Goal: Check status: Check status

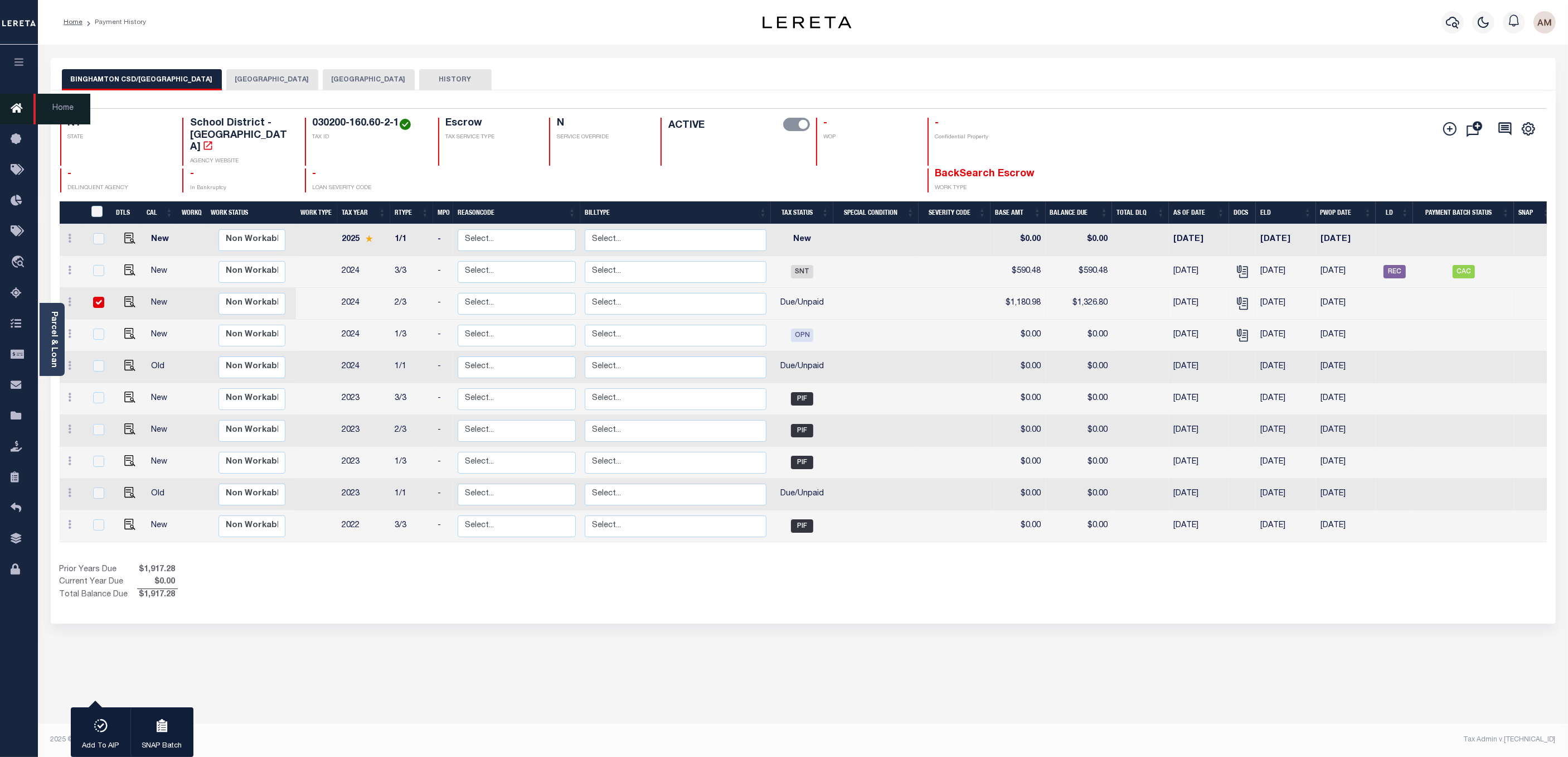
click at [23, 106] on icon at bounding box center [19, 109] width 18 height 14
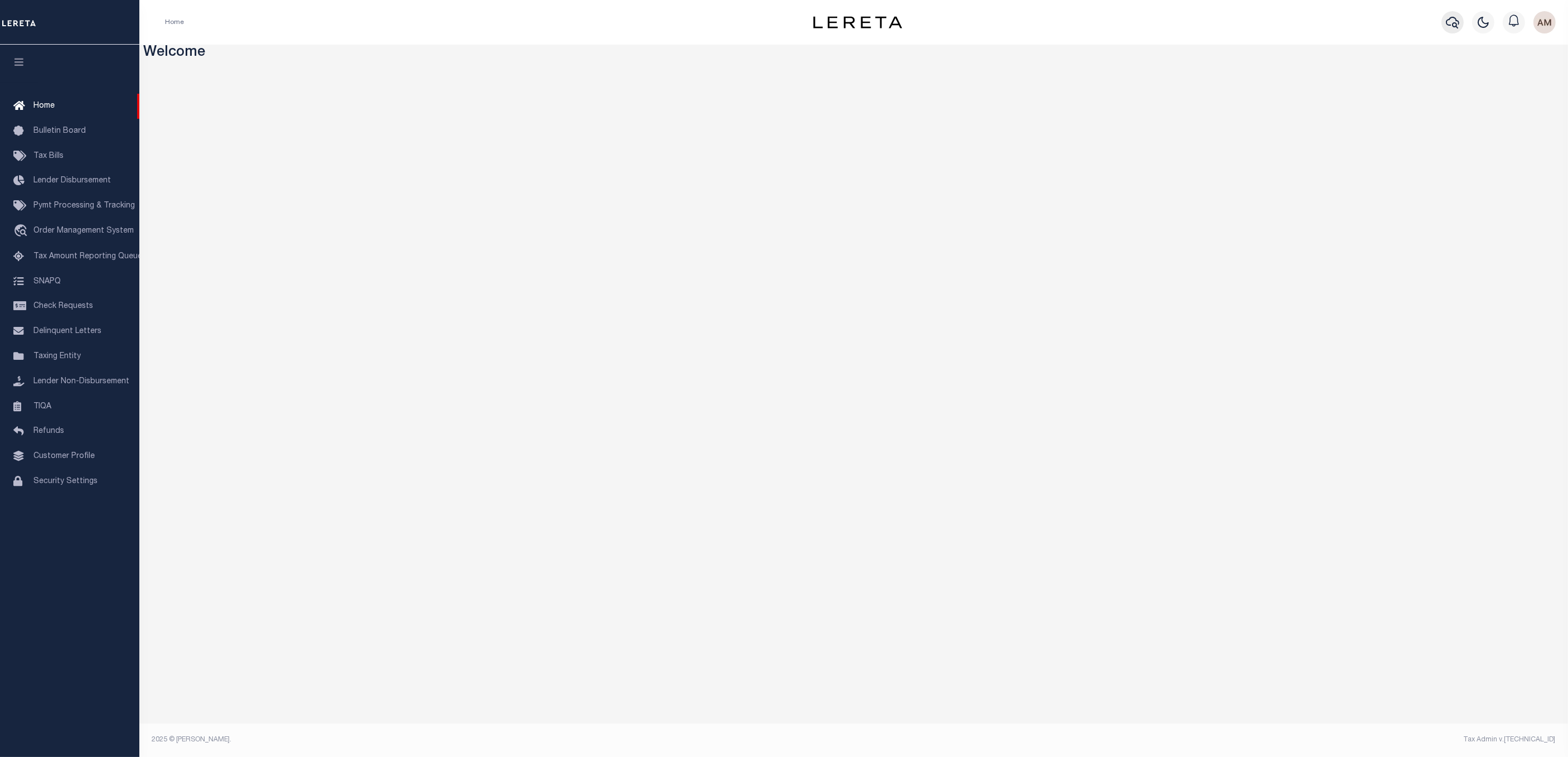
click at [1450, 20] on icon "button" at bounding box center [1452, 22] width 13 height 13
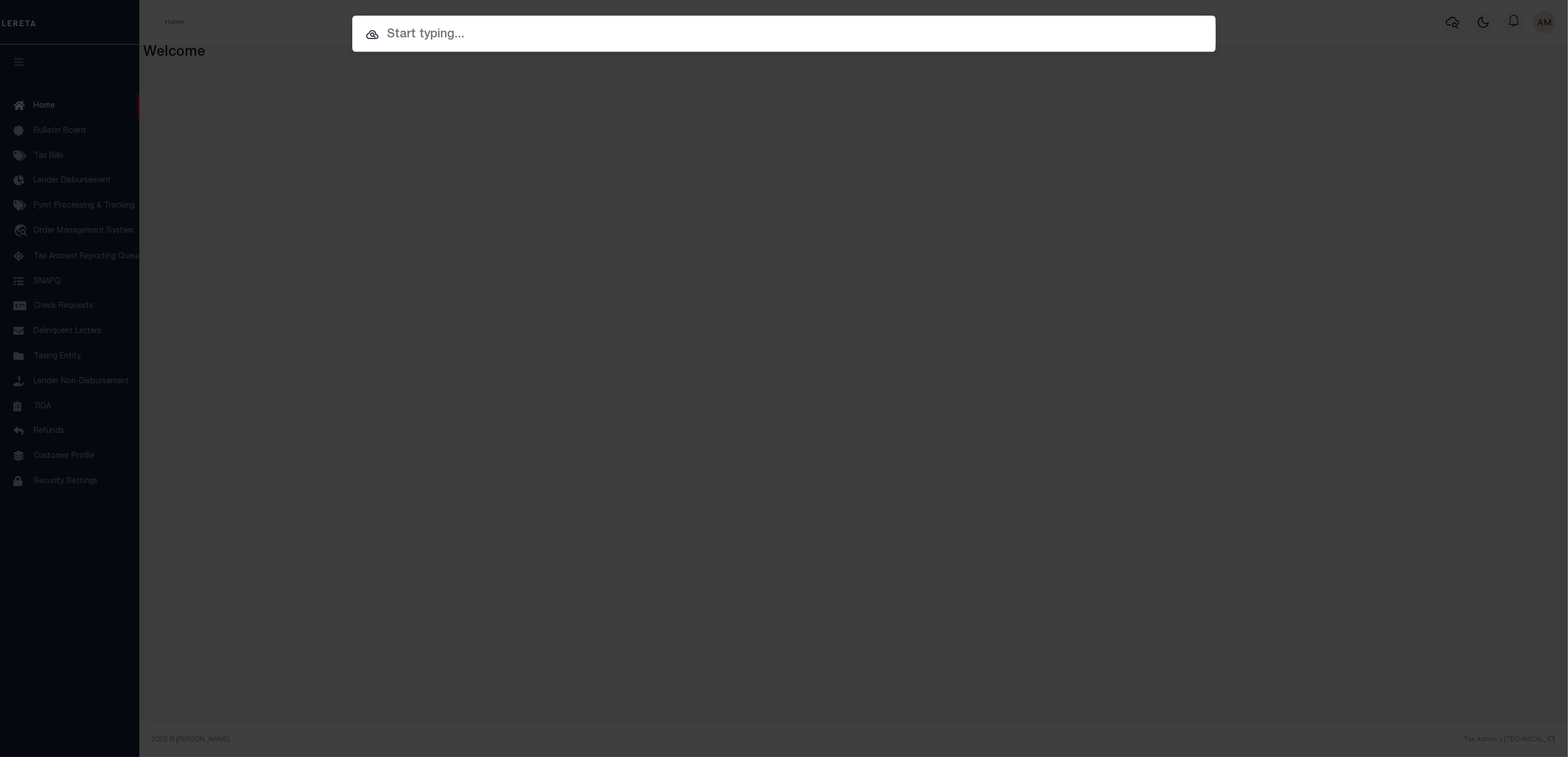
paste input "10020846"
type input "10020846"
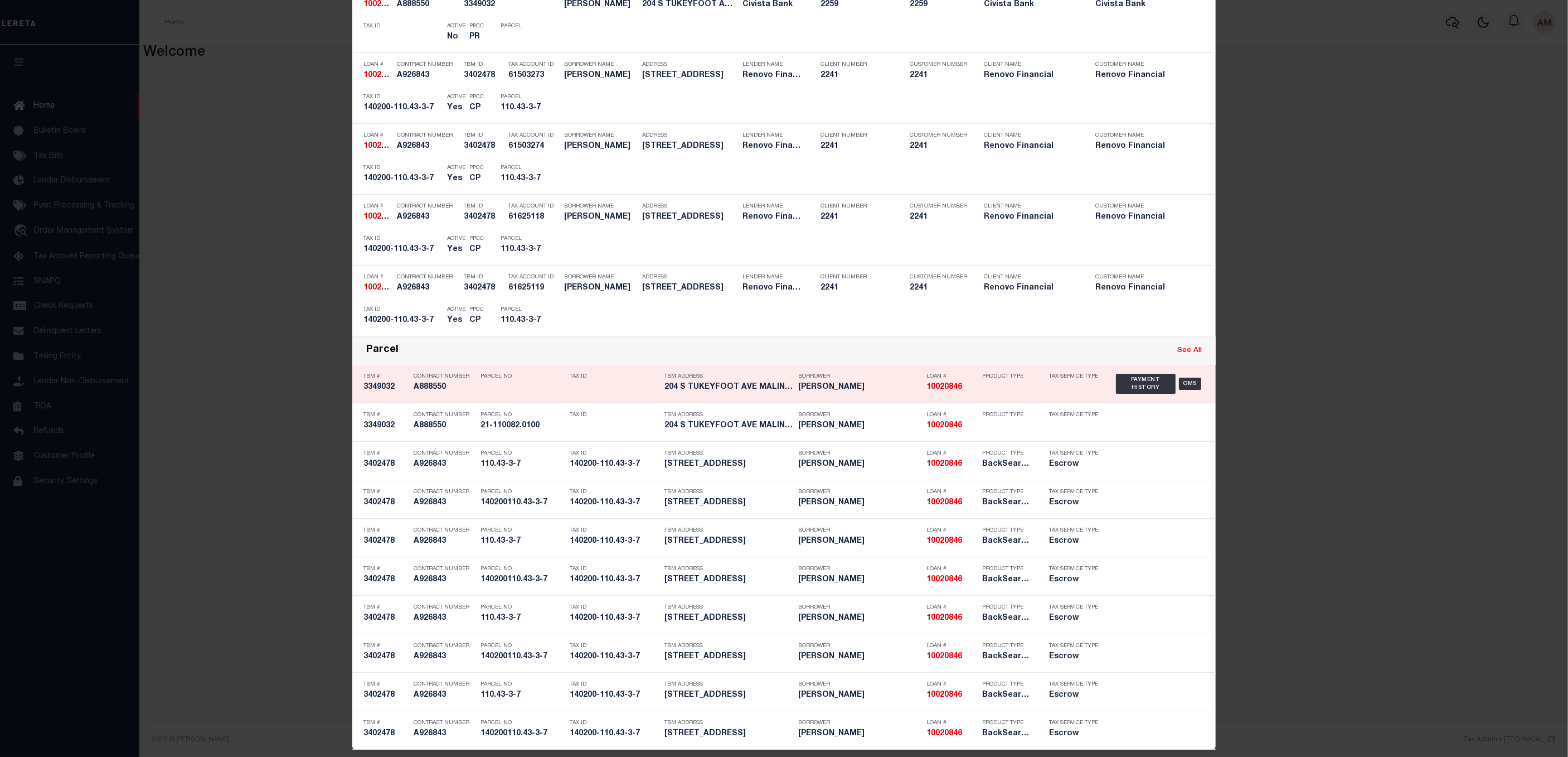
scroll to position [211, 0]
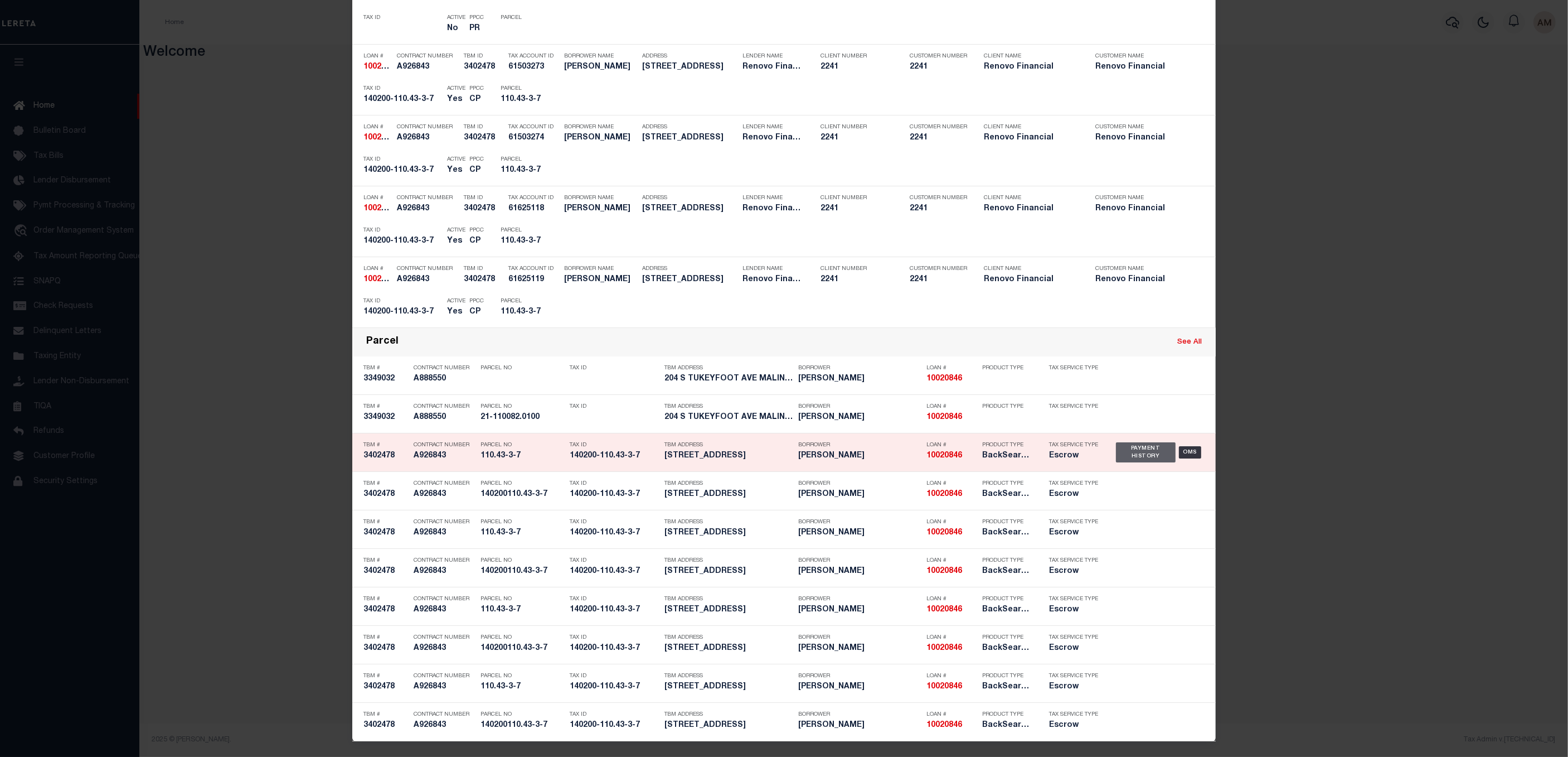
click at [1134, 446] on div "Payment History" at bounding box center [1146, 452] width 60 height 20
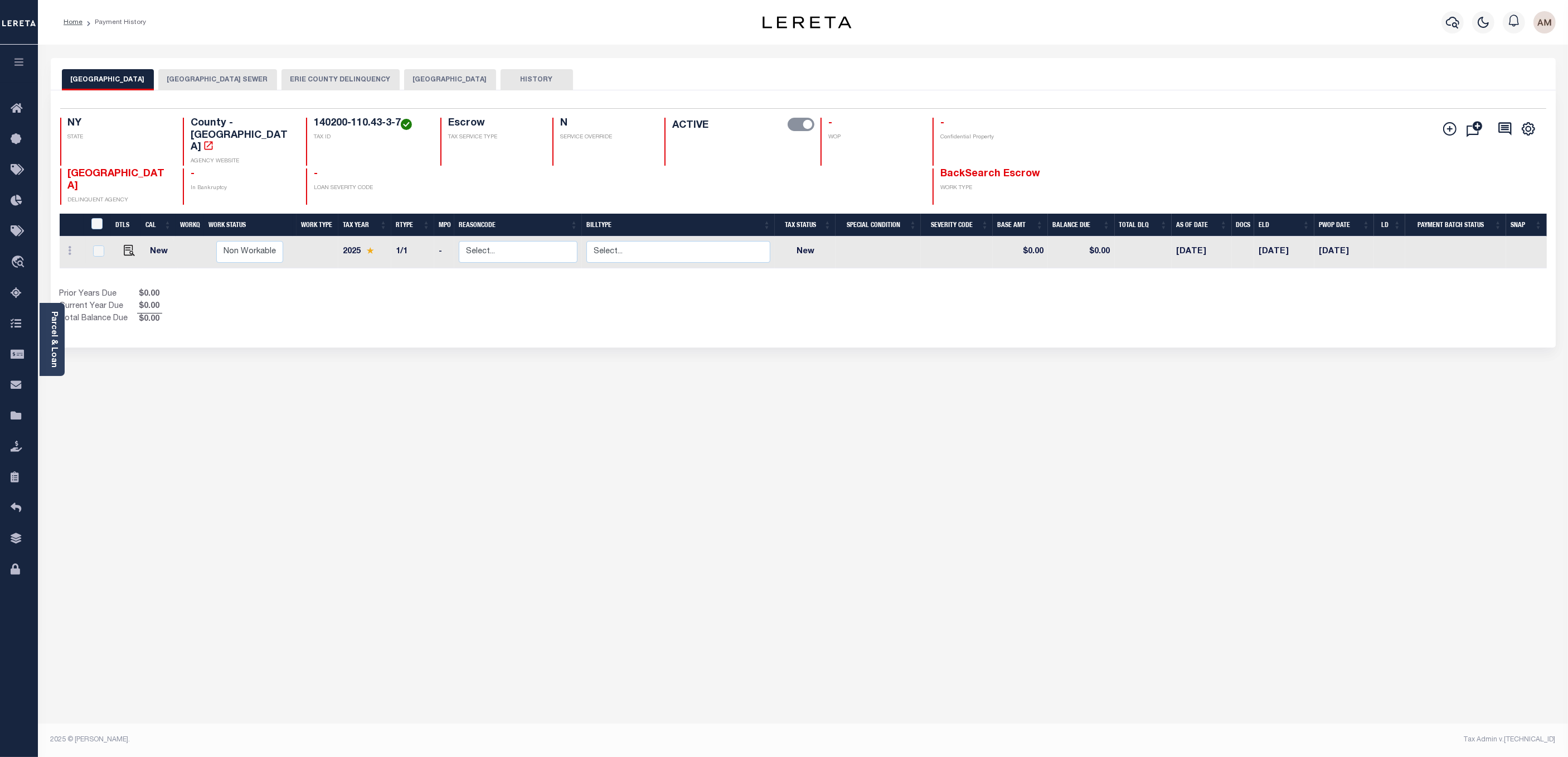
click at [492, 79] on div "[GEOGRAPHIC_DATA] AND COUNTY [GEOGRAPHIC_DATA] [GEOGRAPHIC_DATA] ERIE COUNTY [G…" at bounding box center [803, 79] width 1483 height 20
click at [472, 79] on button "[GEOGRAPHIC_DATA]" at bounding box center [450, 80] width 92 height 21
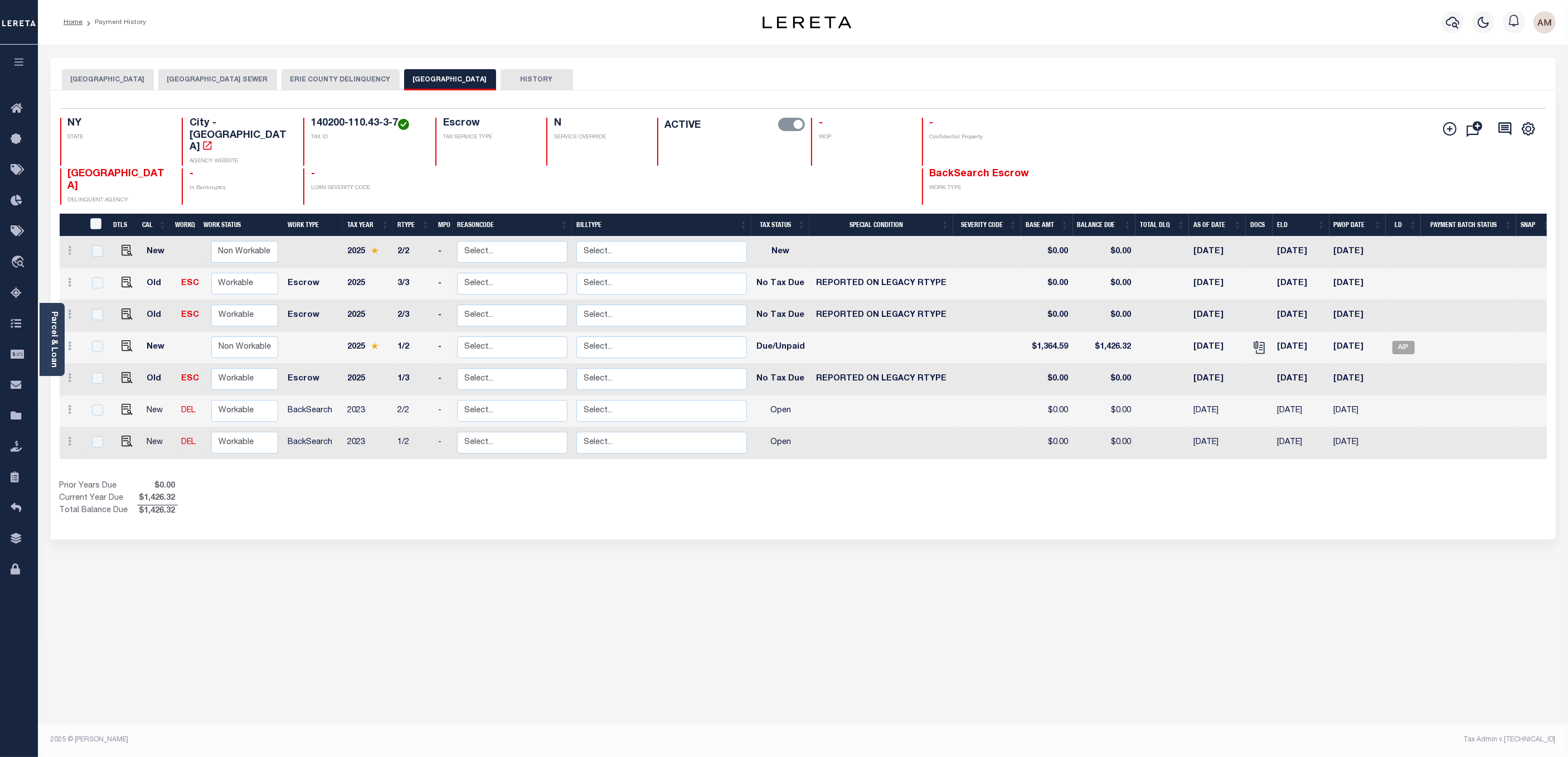
drag, startPoint x: 339, startPoint y: 516, endPoint x: 336, endPoint y: 504, distance: 12.4
click at [339, 516] on div "Selected 7 Results 1 Items per page 25 50 100 NY STATE City - NY" at bounding box center [803, 315] width 1505 height 449
click at [132, 82] on button "[GEOGRAPHIC_DATA]" at bounding box center [108, 80] width 92 height 21
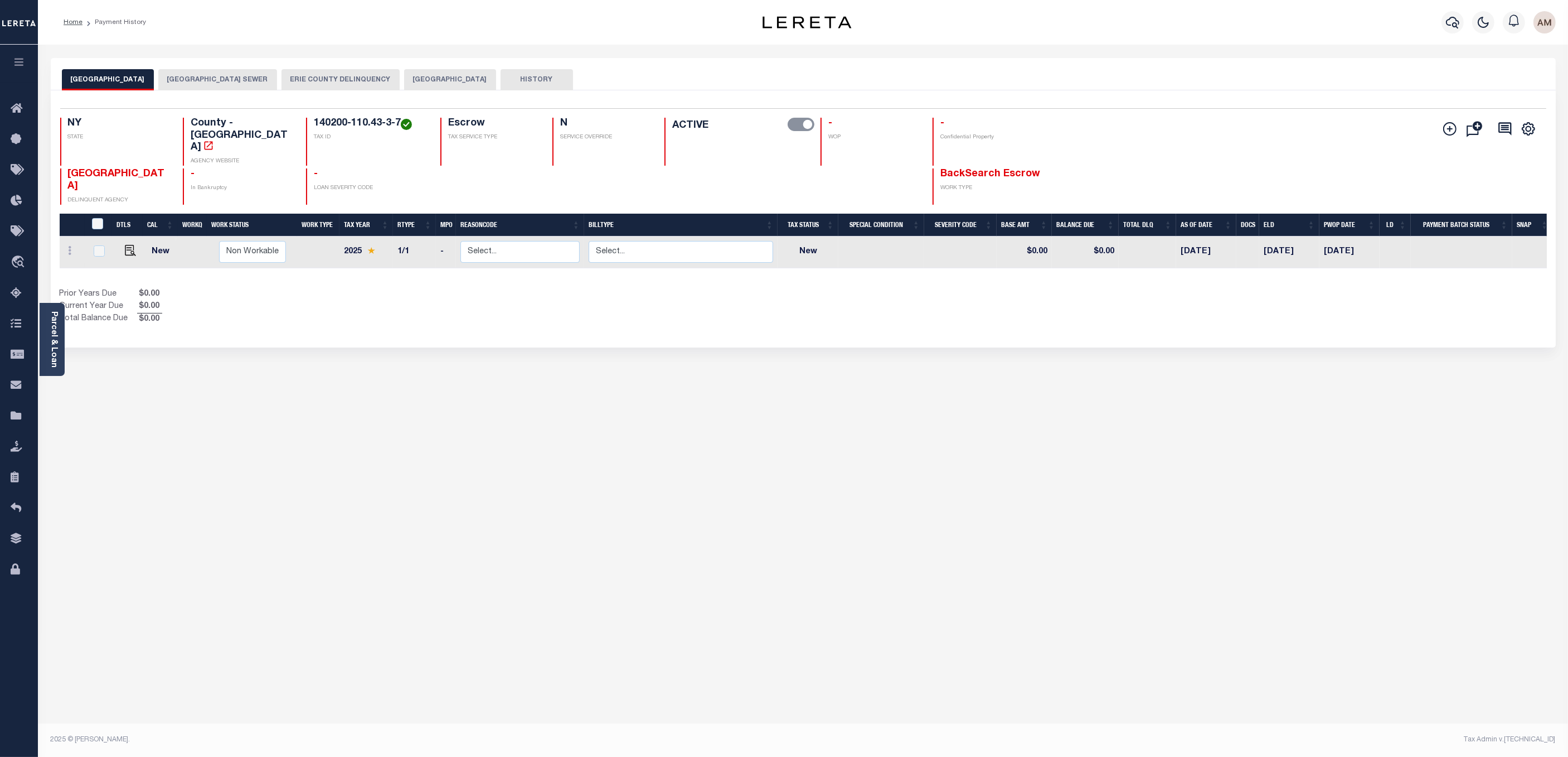
click at [455, 82] on button "[GEOGRAPHIC_DATA]" at bounding box center [450, 80] width 92 height 21
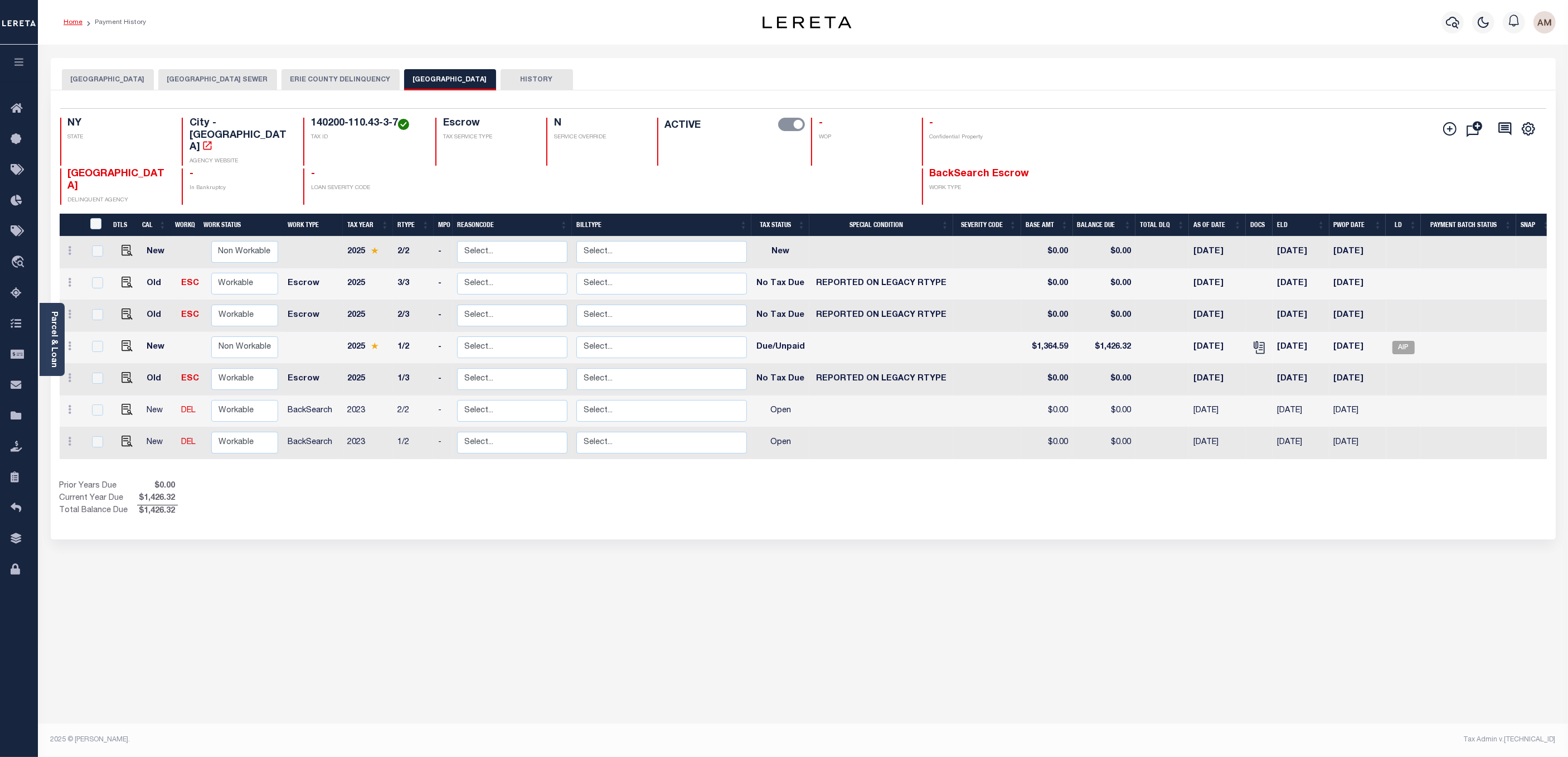
click at [69, 22] on link "Home" at bounding box center [72, 23] width 19 height 7
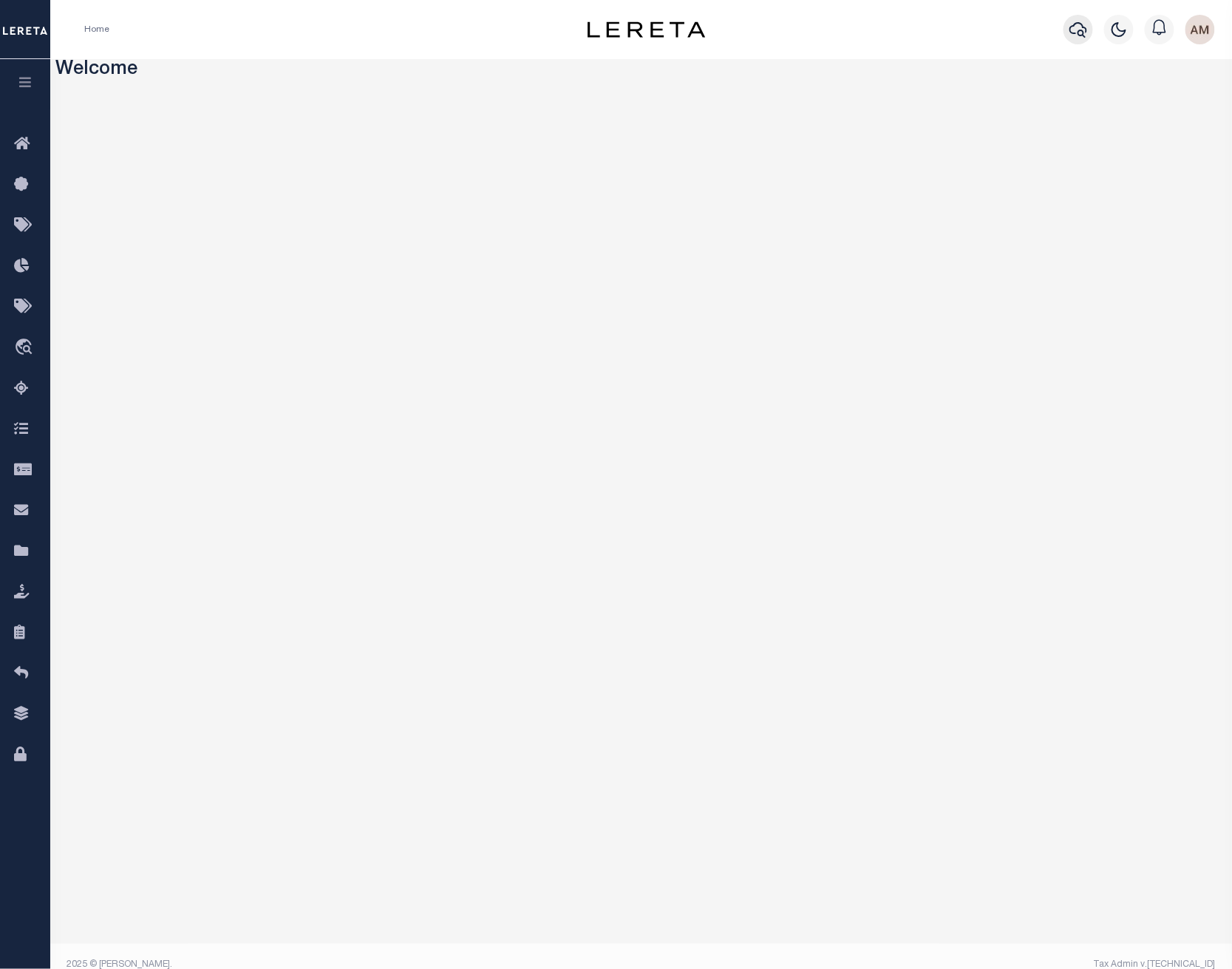
click at [1075, 17] on button "button" at bounding box center [1079, 30] width 30 height 30
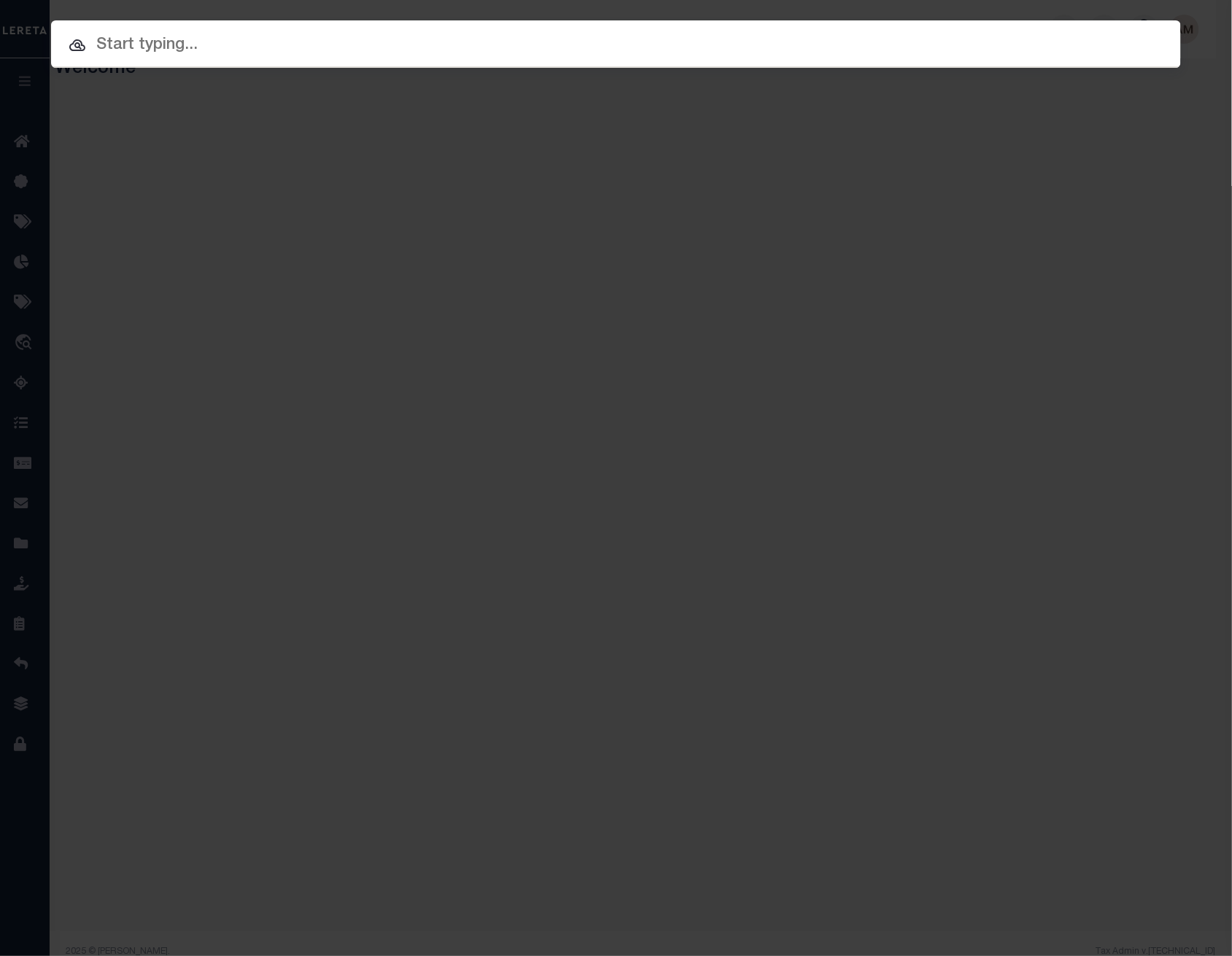
paste input "10020846"
type input "10020846"
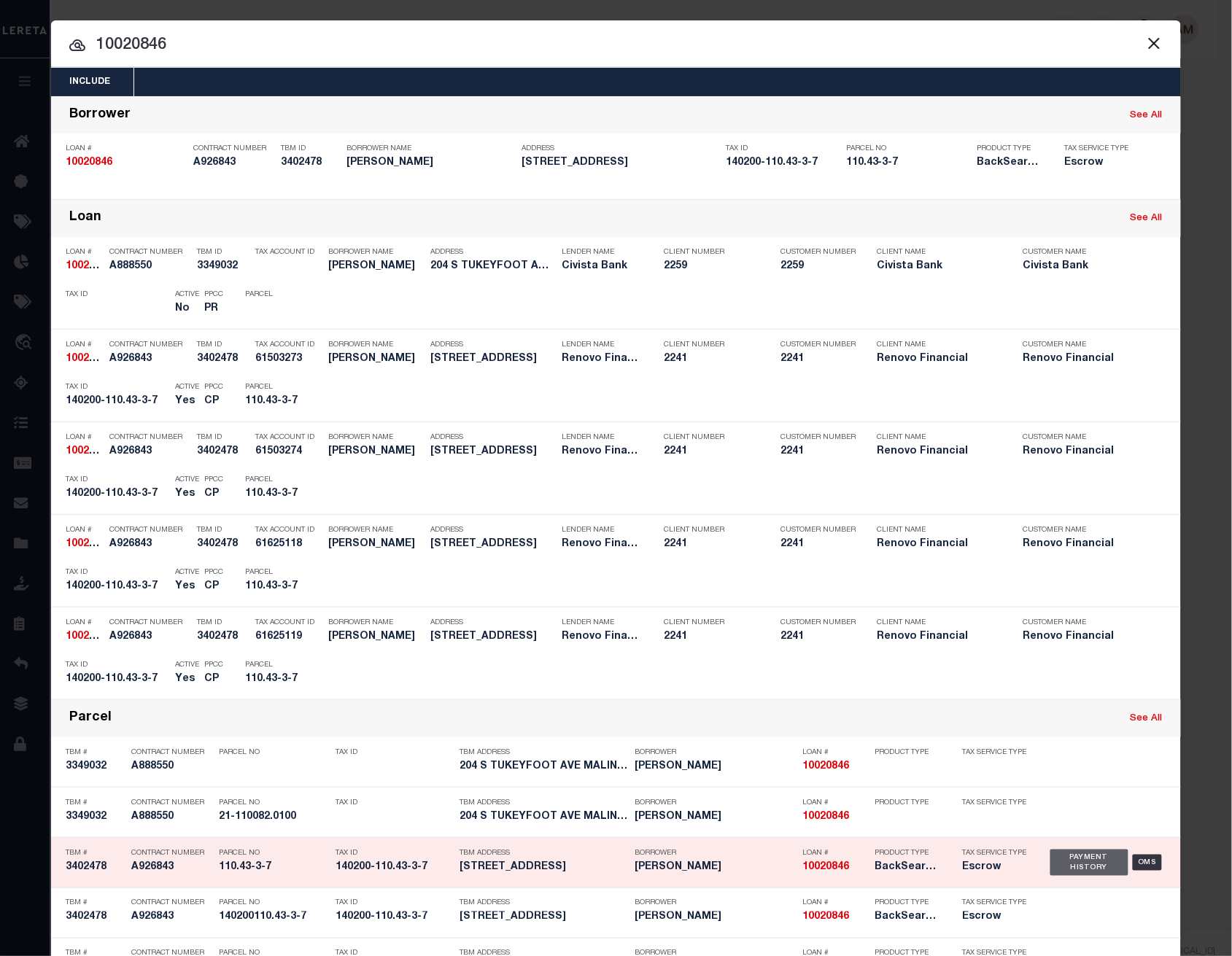
click at [1065, 852] on div "Payment History" at bounding box center [1088, 863] width 78 height 27
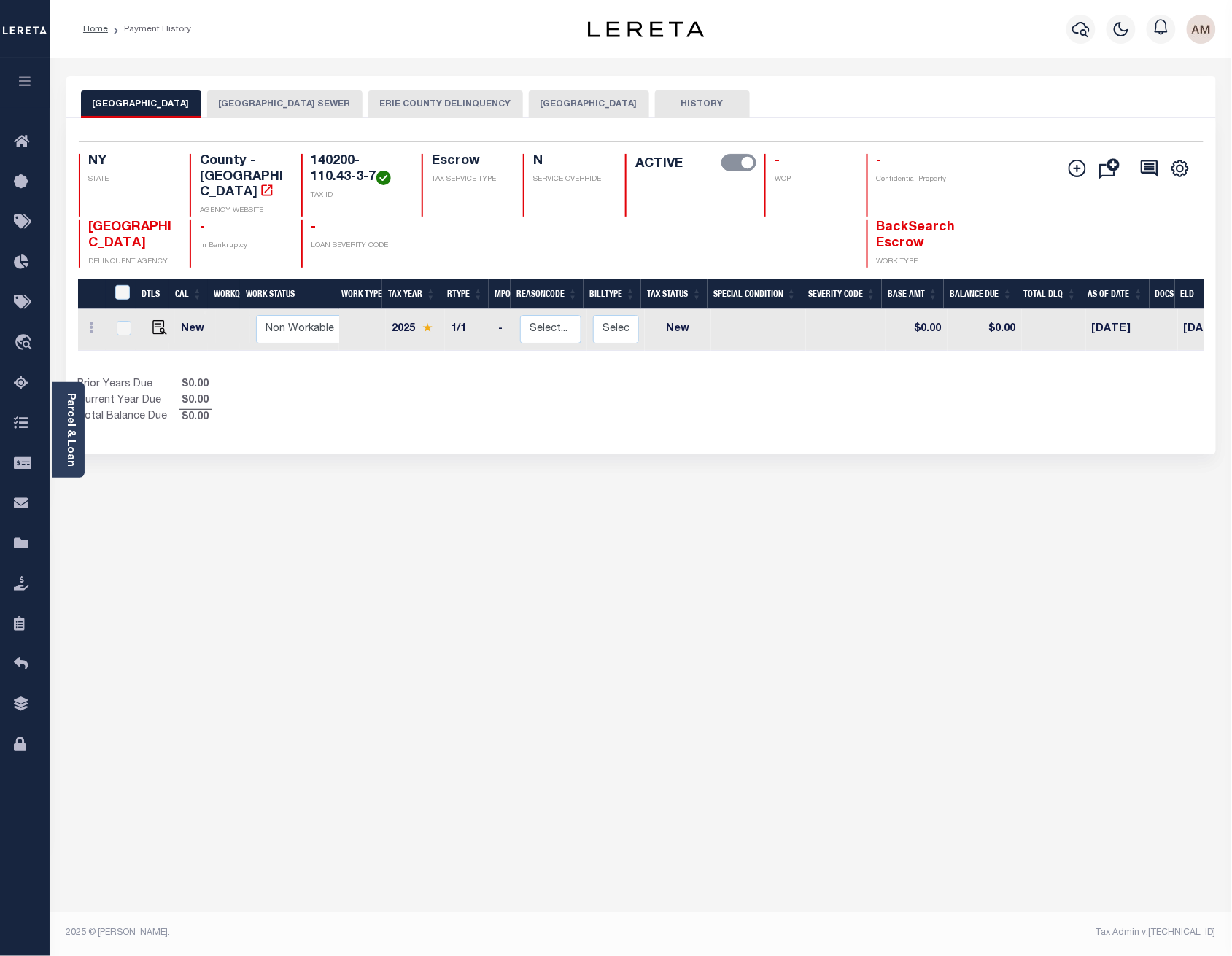
click at [622, 90] on button "[GEOGRAPHIC_DATA]" at bounding box center [588, 104] width 121 height 28
